Goal: Task Accomplishment & Management: Manage account settings

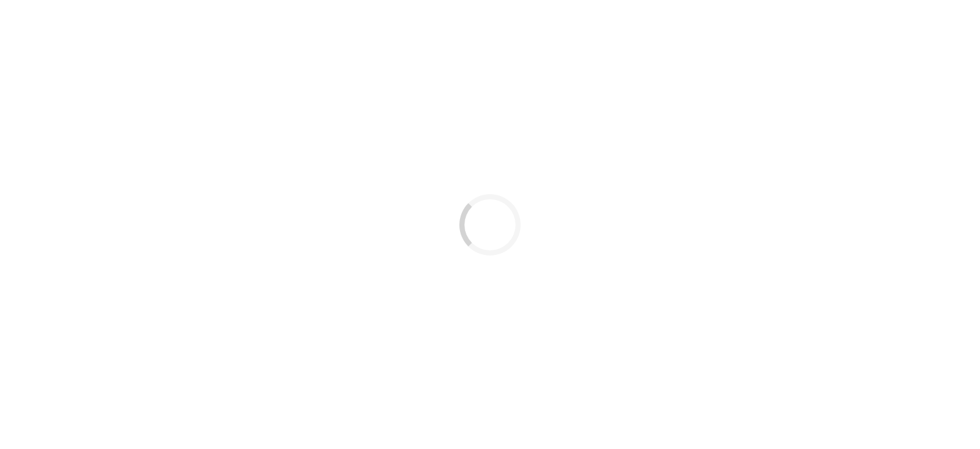
drag, startPoint x: 0, startPoint y: 0, endPoint x: 795, endPoint y: 332, distance: 861.1
click at [795, 332] on div "Loading..." at bounding box center [490, 224] width 980 height 449
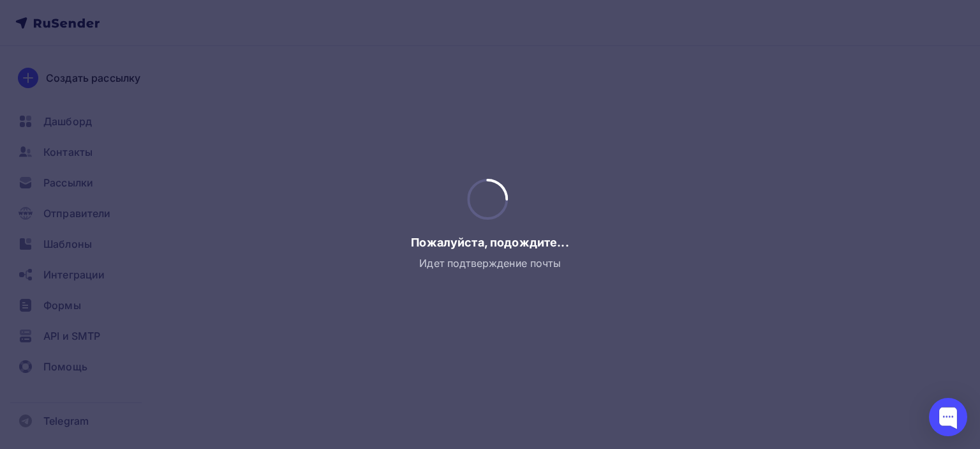
click at [197, 204] on div at bounding box center [490, 224] width 980 height 449
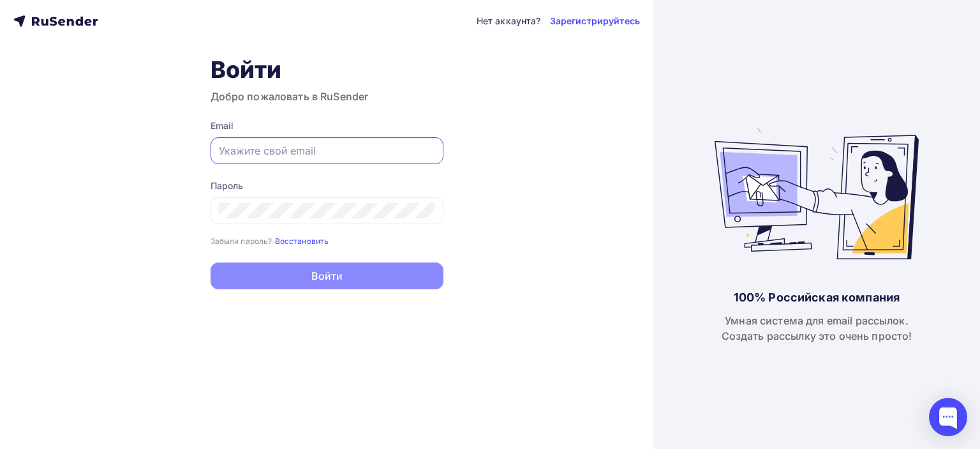
click at [286, 154] on input "text" at bounding box center [327, 150] width 216 height 15
click at [255, 149] on input "text" at bounding box center [327, 150] width 216 height 15
type input "[EMAIL_ADDRESS][DOMAIN_NAME]"
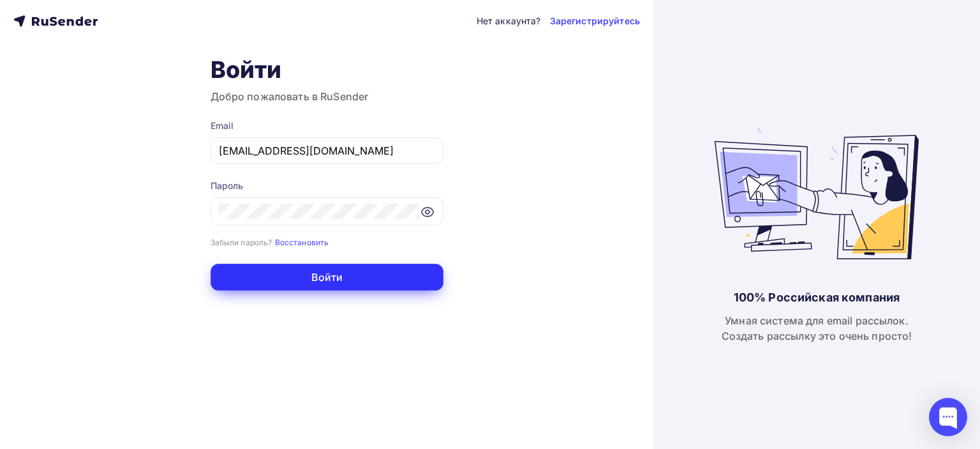
click at [297, 276] on button "Войти" at bounding box center [327, 277] width 233 height 27
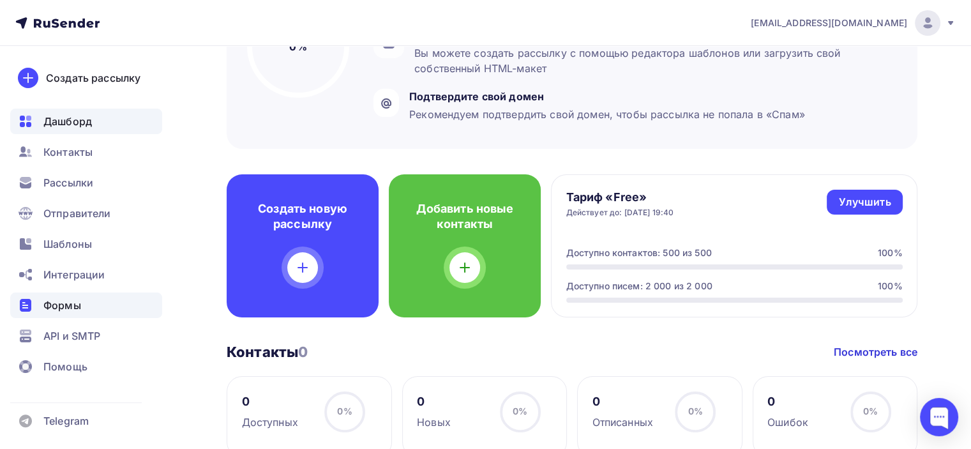
scroll to position [319, 0]
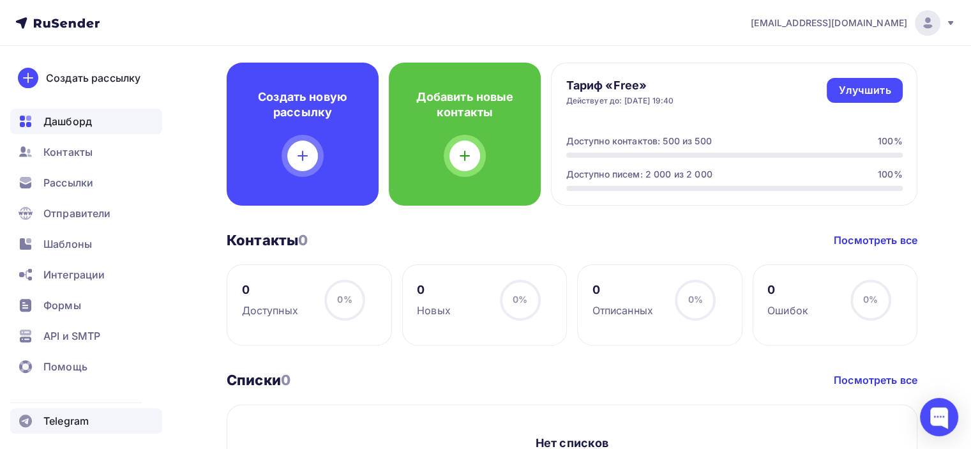
click at [68, 419] on span "Telegram" at bounding box center [65, 420] width 45 height 15
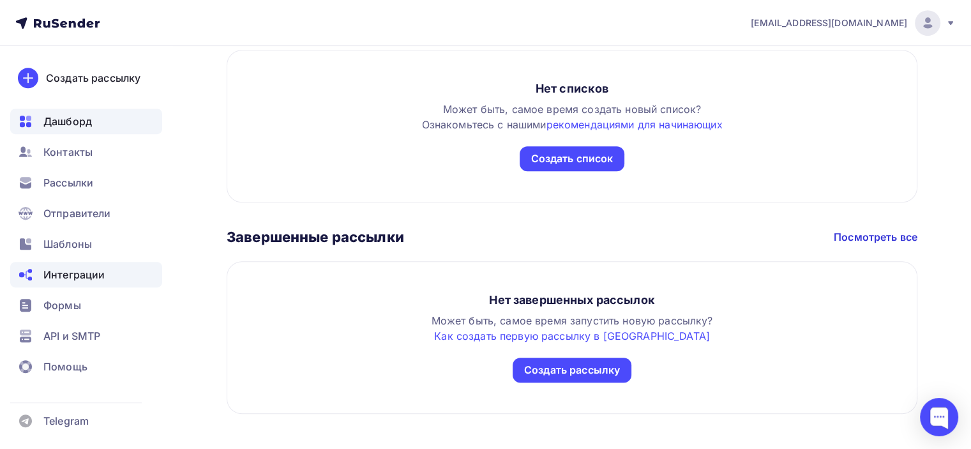
scroll to position [688, 0]
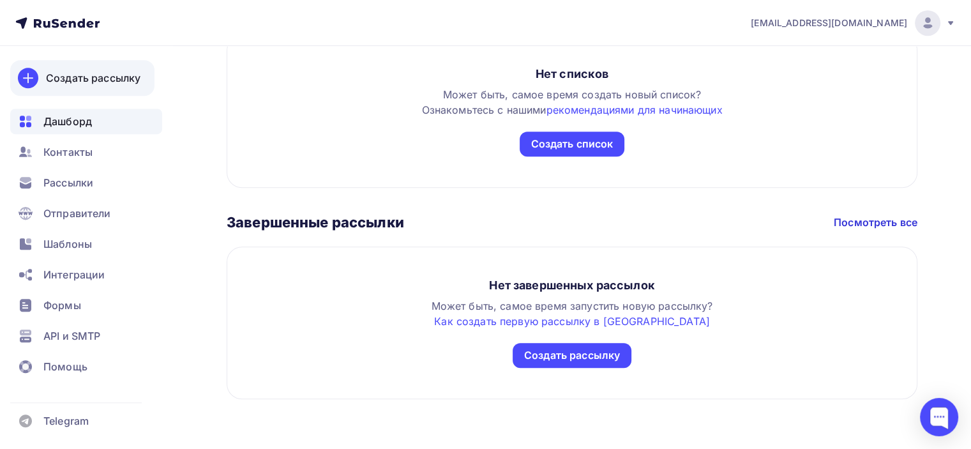
click at [75, 77] on div "Создать рассылку" at bounding box center [93, 77] width 94 height 15
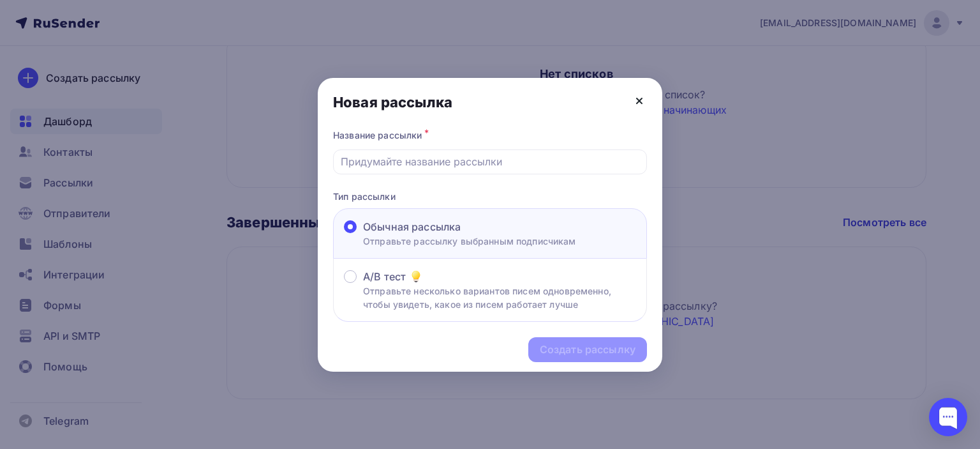
click at [641, 104] on icon at bounding box center [639, 100] width 15 height 15
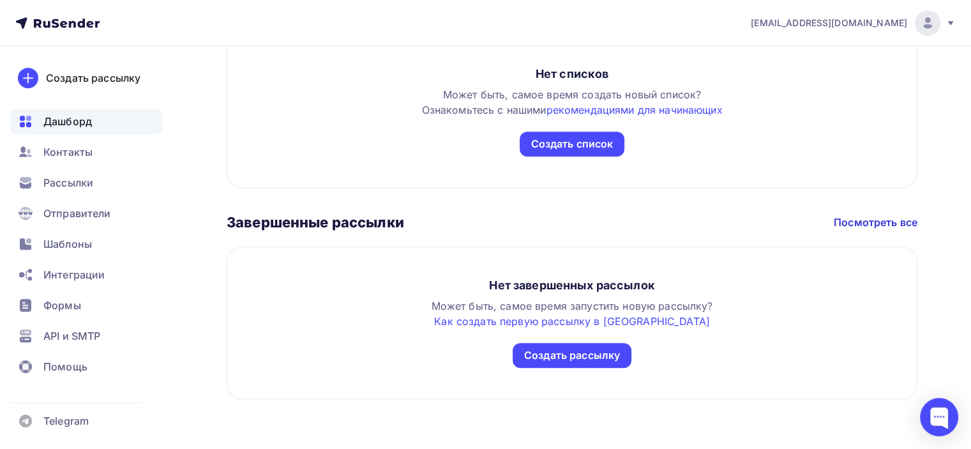
click at [86, 130] on div "Дашборд" at bounding box center [86, 121] width 152 height 26
click at [79, 184] on span "Рассылки" at bounding box center [68, 182] width 50 height 15
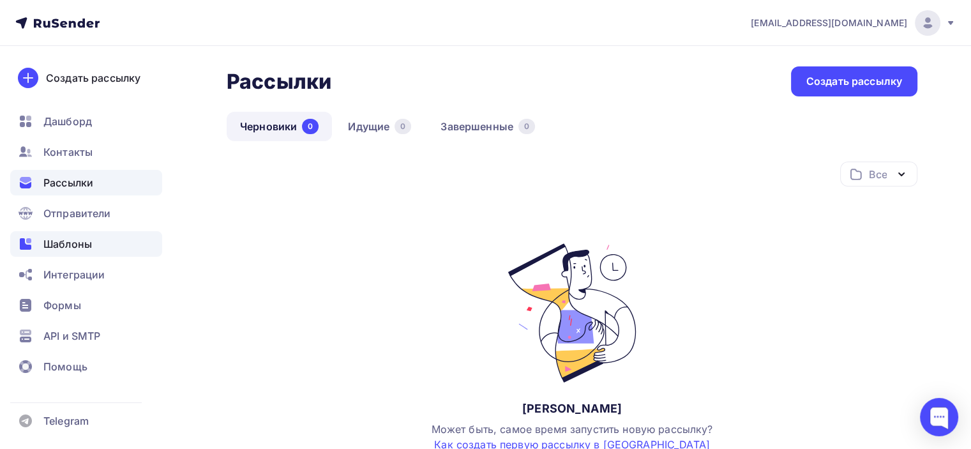
click at [87, 250] on span "Шаблоны" at bounding box center [67, 243] width 49 height 15
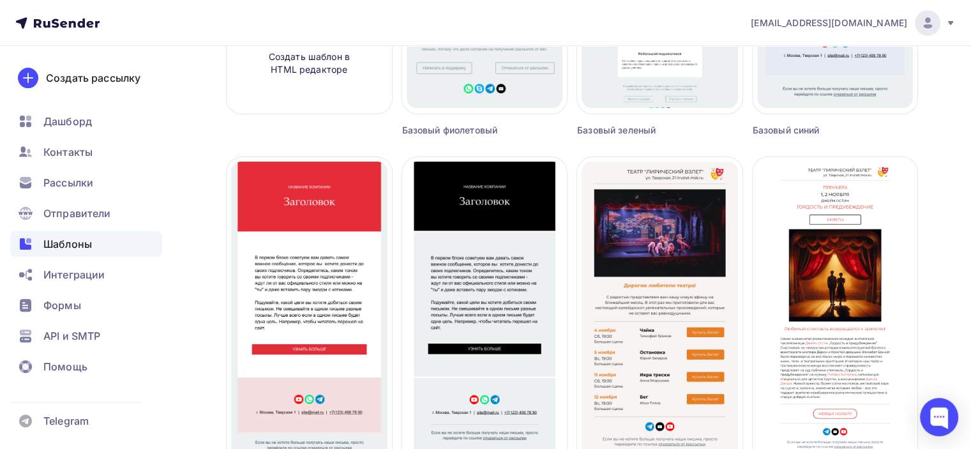
scroll to position [383, 0]
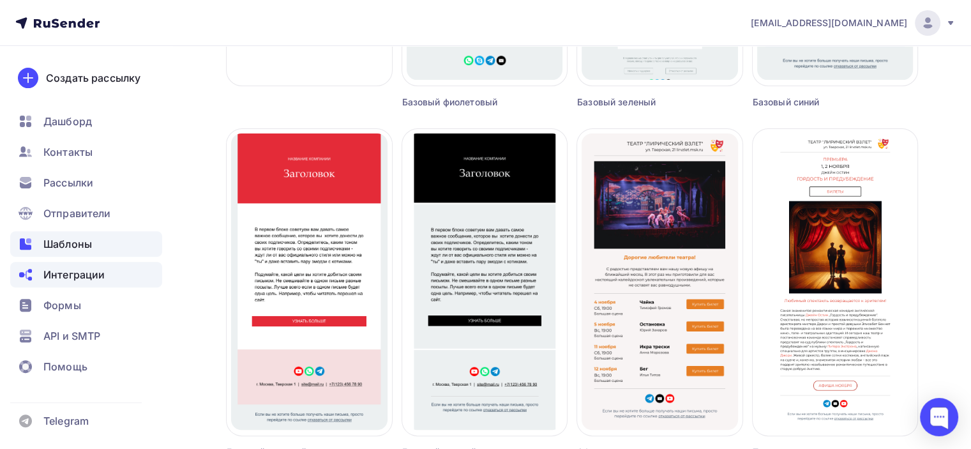
click at [82, 269] on span "Интеграции" at bounding box center [73, 274] width 61 height 15
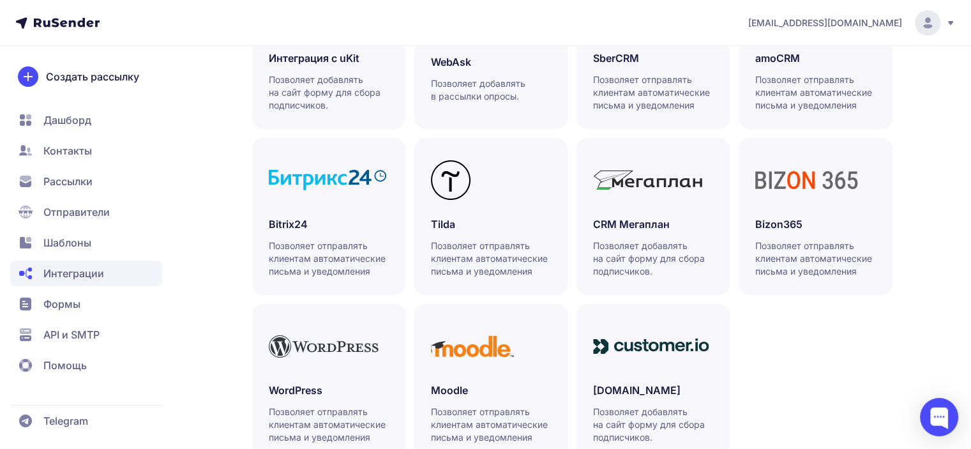
scroll to position [429, 0]
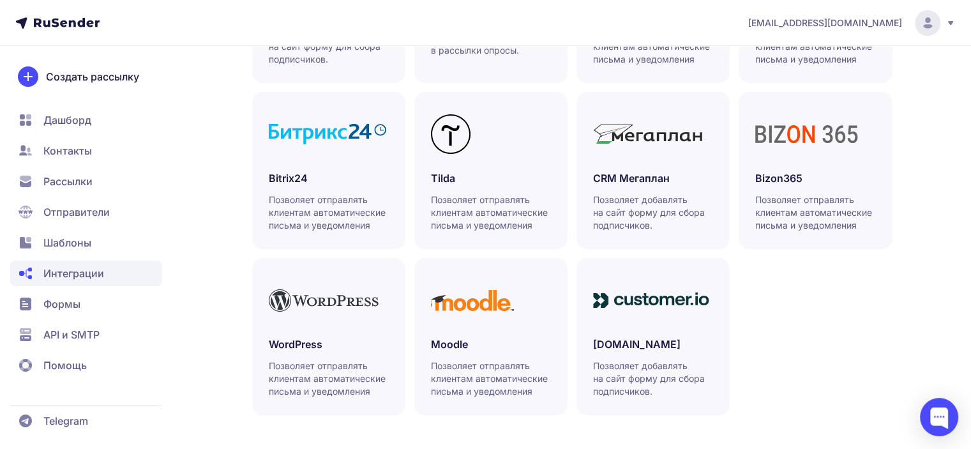
click at [100, 322] on span "Формы" at bounding box center [86, 335] width 152 height 26
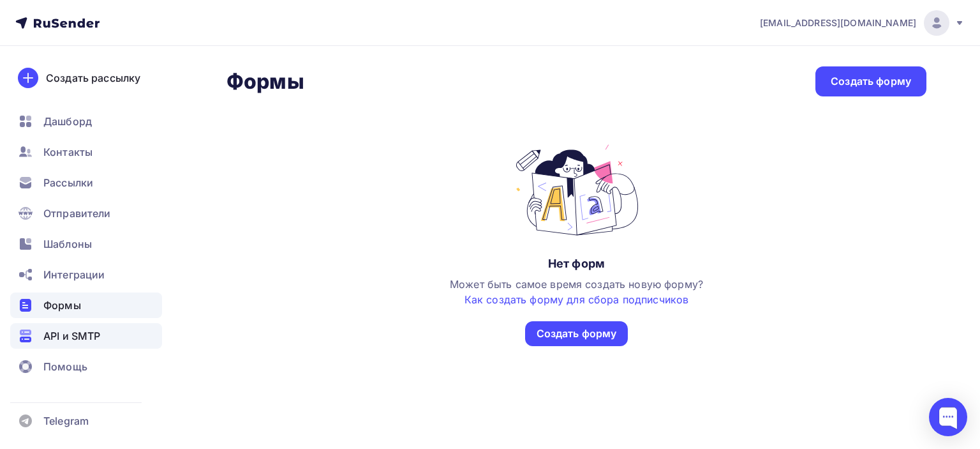
click at [80, 339] on span "API и SMTP" at bounding box center [71, 335] width 57 height 15
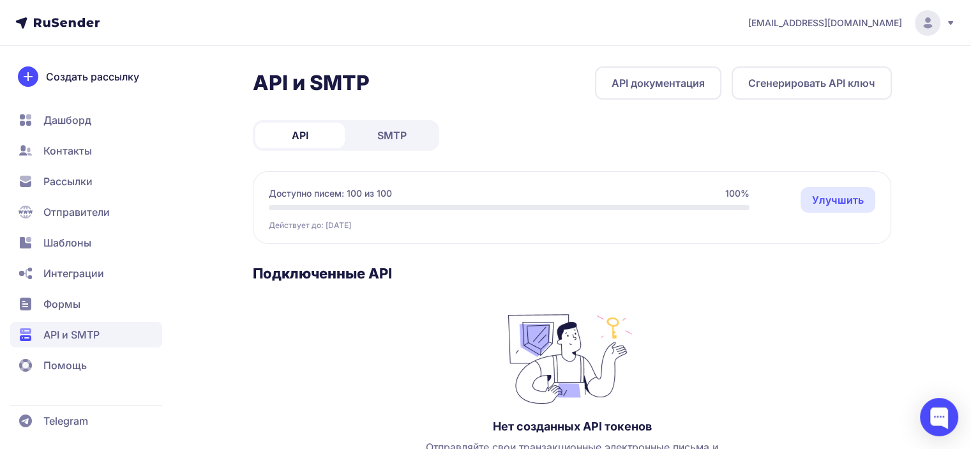
click at [75, 18] on icon at bounding box center [67, 23] width 66 height 10
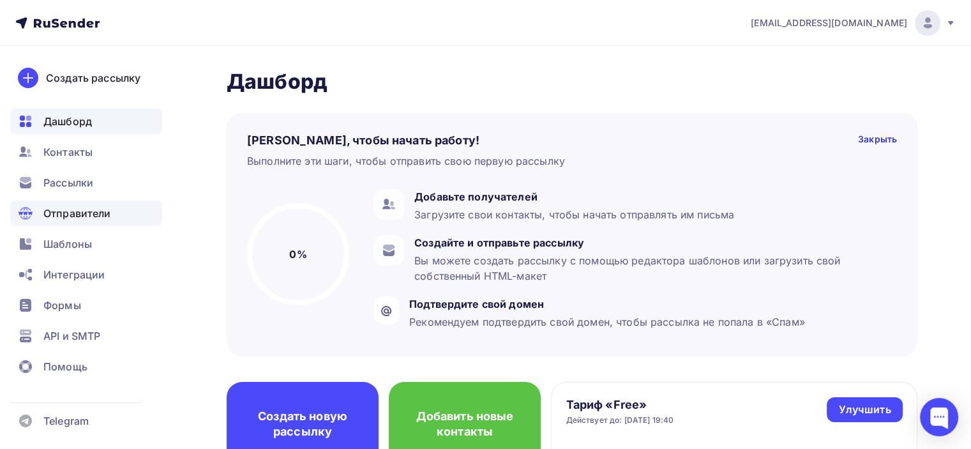
click at [77, 214] on span "Отправители" at bounding box center [77, 213] width 68 height 15
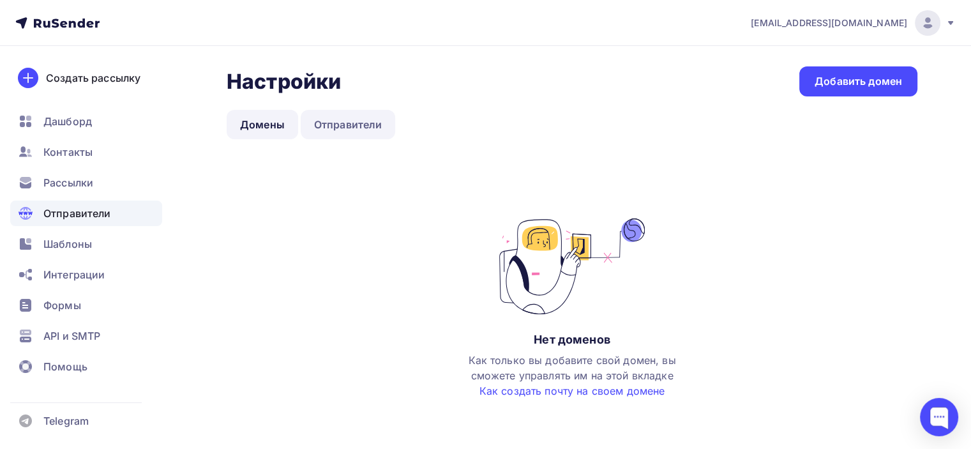
click at [357, 127] on link "Отправители" at bounding box center [348, 124] width 95 height 29
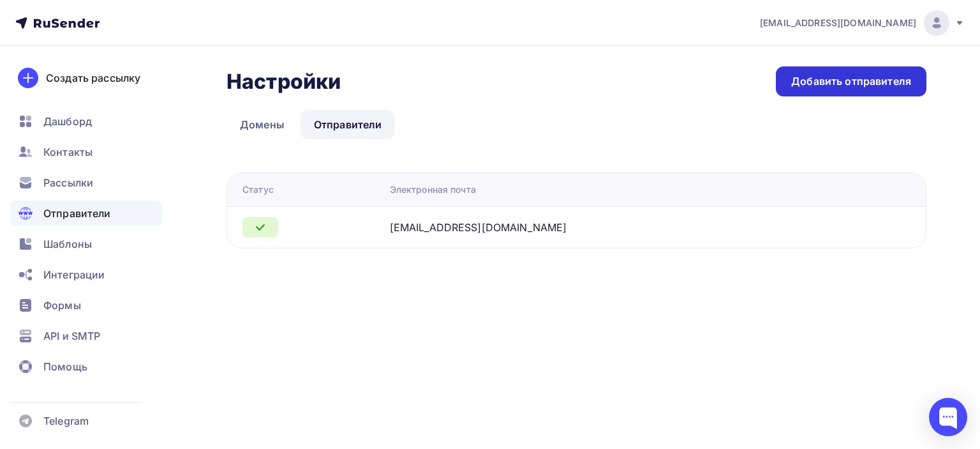
click at [851, 82] on div "Добавить отправителя" at bounding box center [851, 81] width 120 height 15
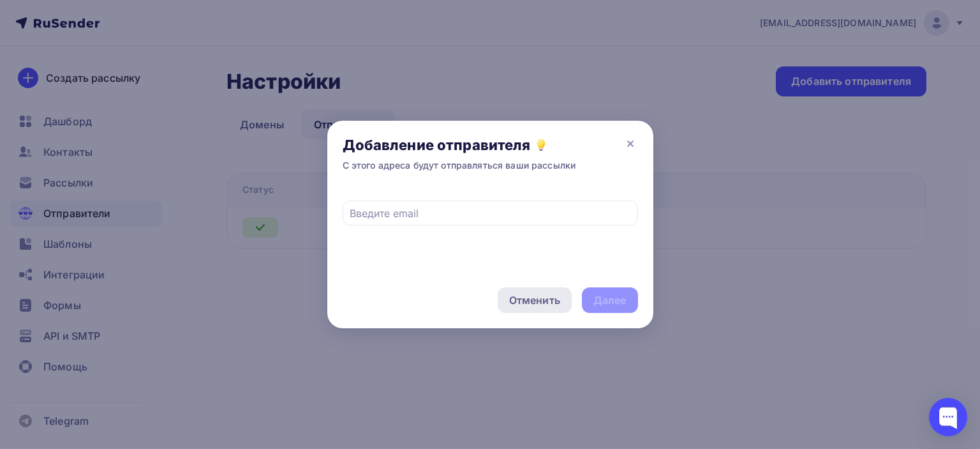
click at [534, 298] on div "Отменить" at bounding box center [534, 299] width 51 height 15
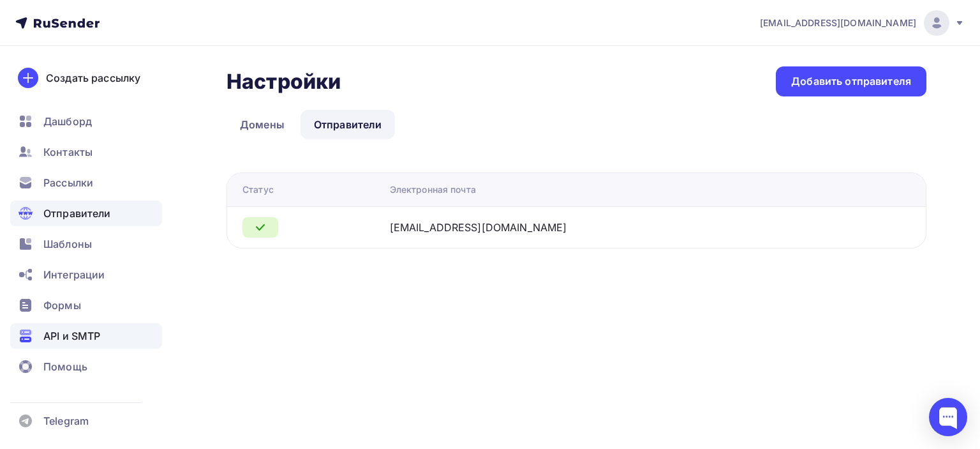
click at [82, 337] on span "API и SMTP" at bounding box center [71, 335] width 57 height 15
